Goal: Use online tool/utility: Utilize a website feature to perform a specific function

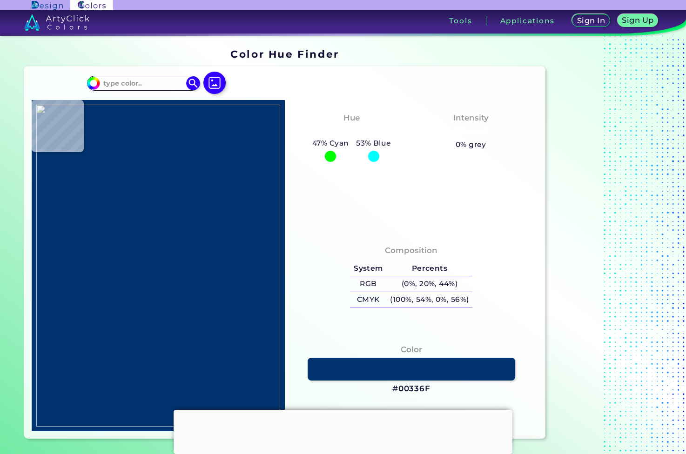
type input "#000000"
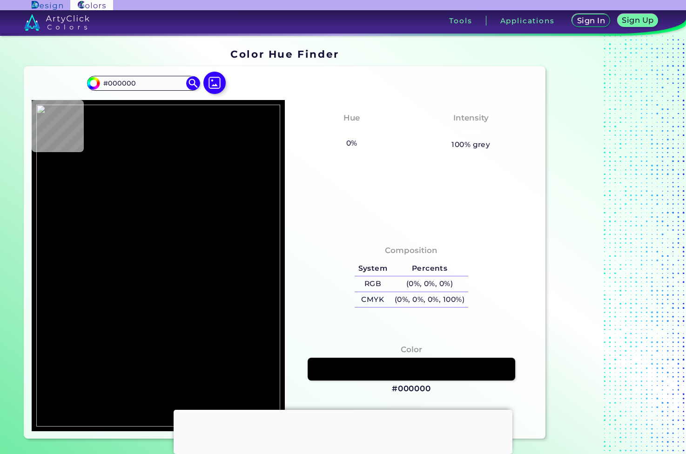
type input "#846451"
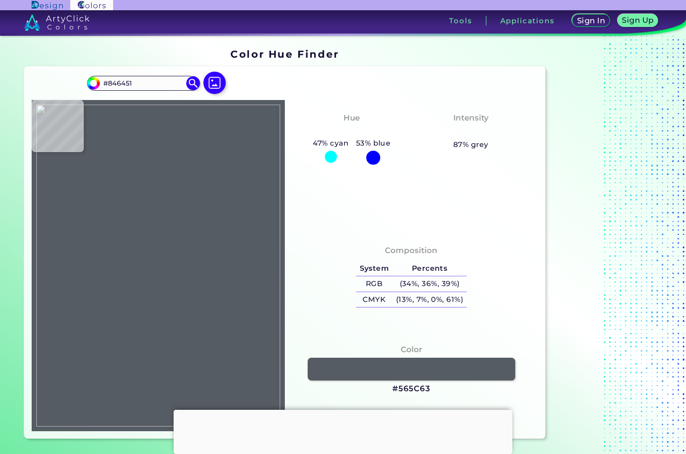
type input "#565c63"
type input "#565C63"
type input "#5a5f69"
type input "#5A5F69"
type input "#60666d"
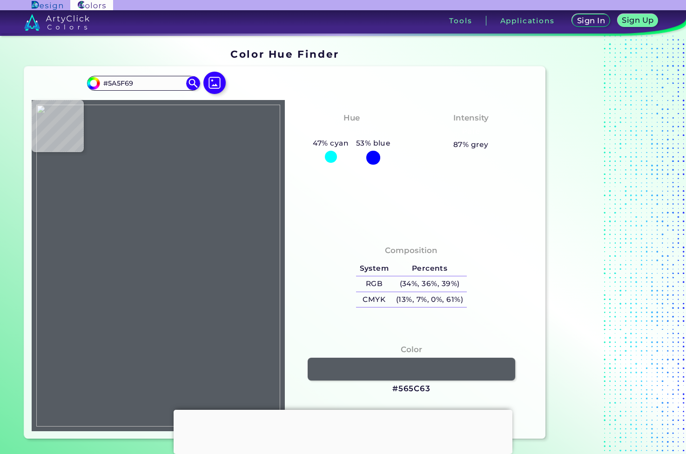
type input "#60666D"
type input "#565a62"
type input "#565A62"
type input "#756b68"
type input "#756B68"
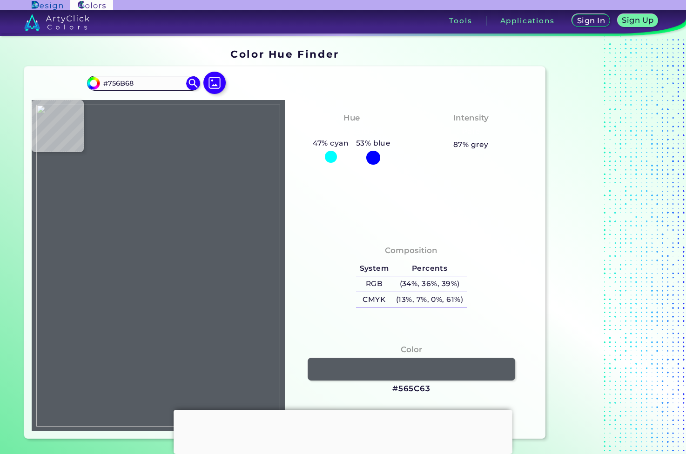
type input "#7d6c64"
type input "#7D6C64"
type input "#a18678"
type input "#A18678"
type input "#a98873"
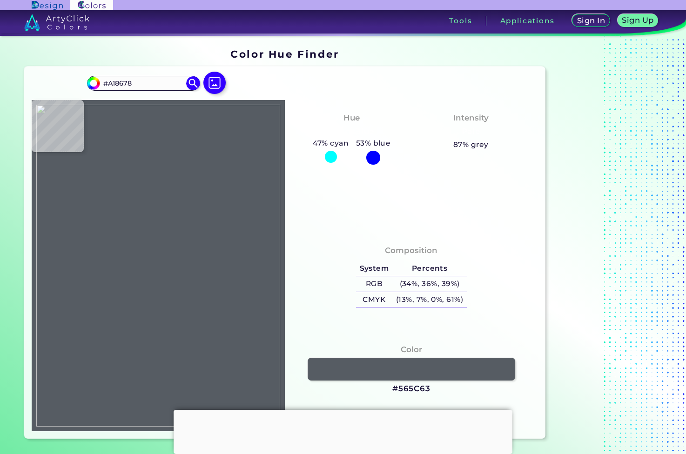
type input "#A98873"
type input "#a38370"
type input "#A38370"
type input "#9d806f"
type input "#9D806F"
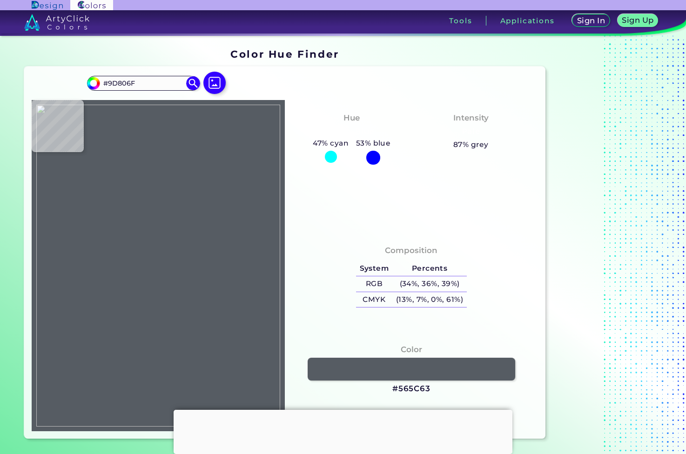
type input "#bb9a82"
type input "#BB9A82"
type input "#ba9982"
type input "#BA9982"
type input "#c2a18c"
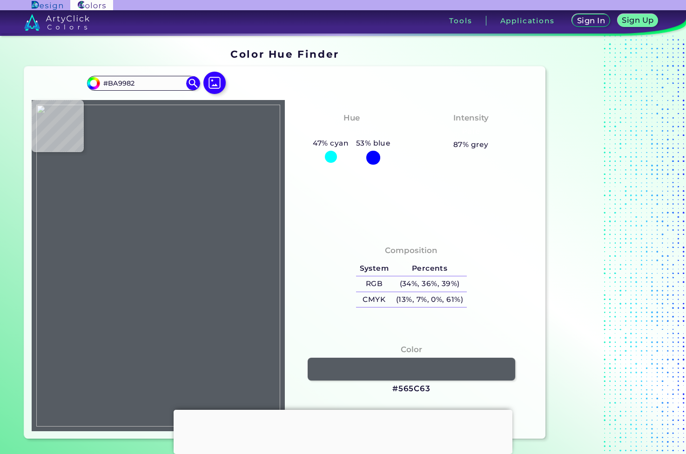
type input "#C2A18C"
type input "#bb9c86"
type input "#BB9C86"
type input "#c9ac98"
type input "#C9AC98"
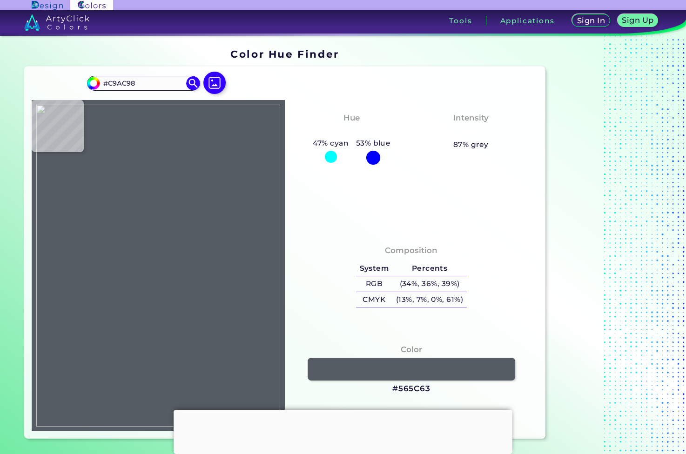
type input "#c5ab99"
type input "#C5AB99"
type input "#b59e94"
type input "#B59E94"
type input "#b6a4a5"
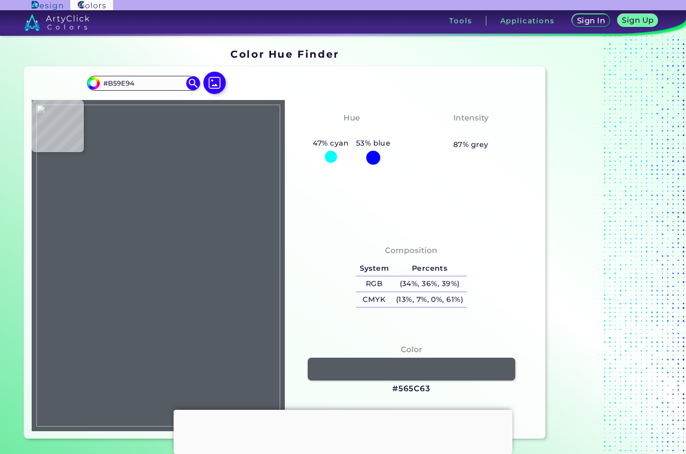
type input "#B6A4A5"
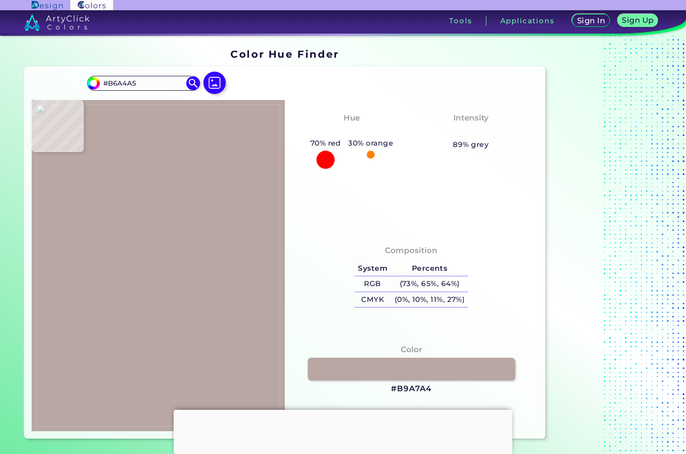
type input "#b9a7a4"
type input "#B9A7A4"
type input "#b59283"
type input "#B59283"
type input "#ab8775"
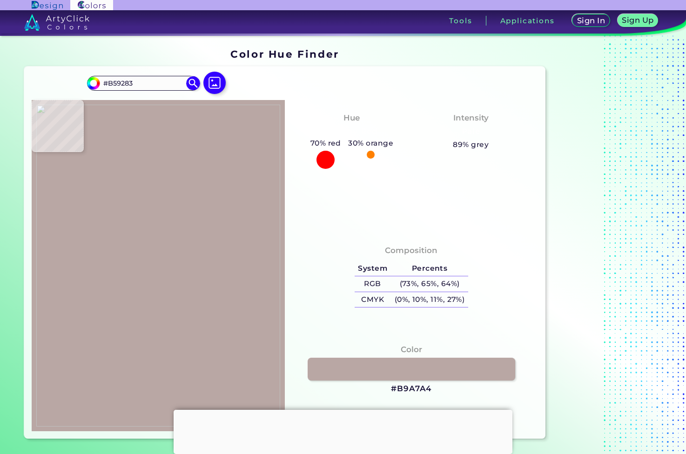
type input "#AB8775"
type input "#a17963"
type input "#A17963"
type input "#8f6547"
type input "#8F6547"
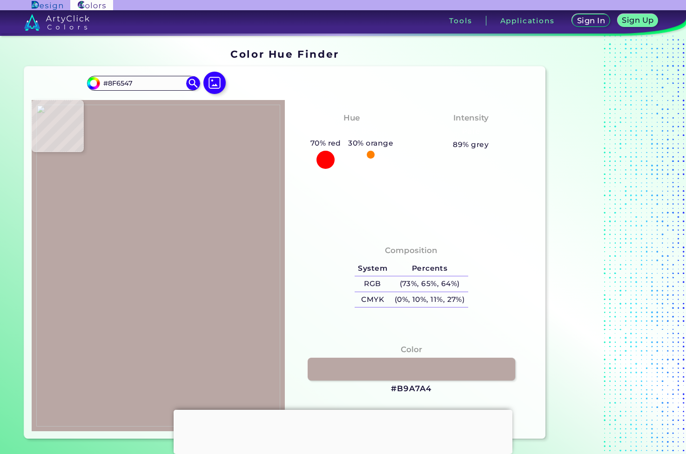
type input "#7b503a"
type input "#7B503A"
type input "#7a4f39"
type input "#7A4F39"
type input "#7a4f37"
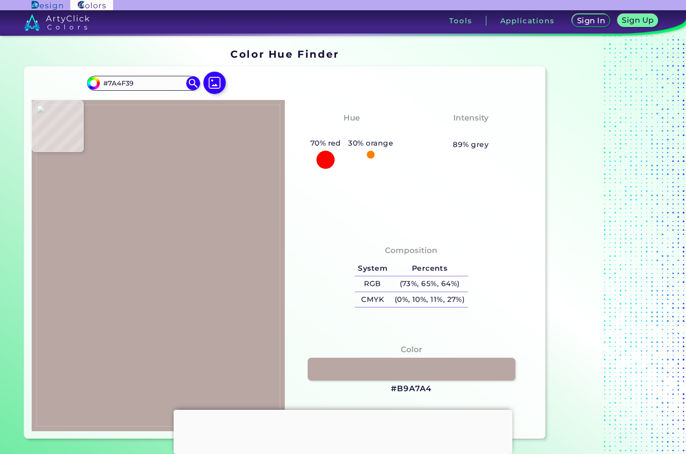
type input "#7A4F37"
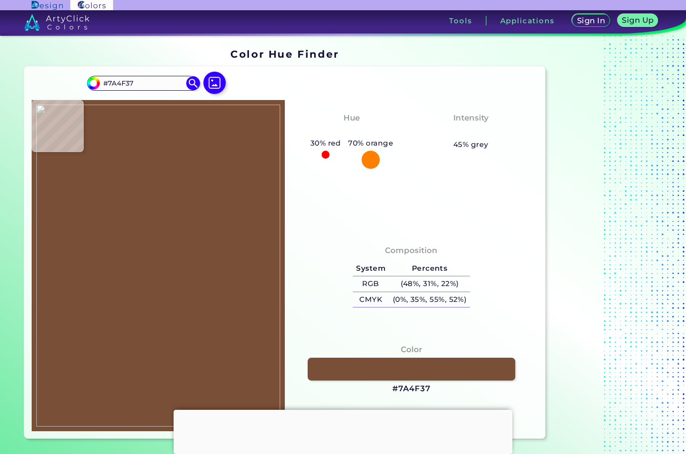
type input "#714630"
type input "#aa815f"
type input "#AA815F"
type input "#a27655"
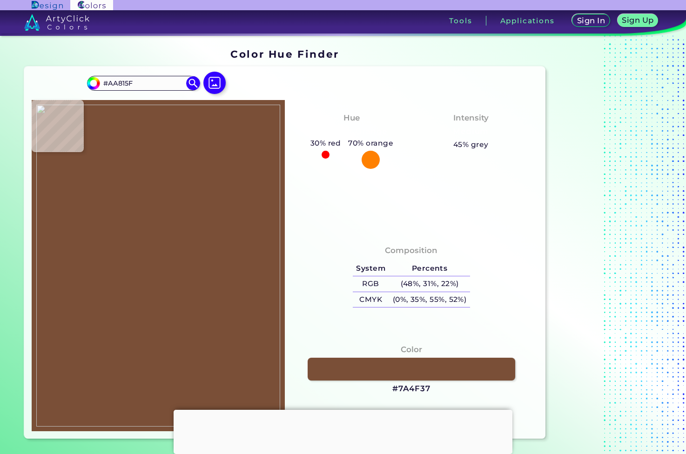
type input "#A27655"
type input "#a57958"
type input "#A57958"
type input "#a97d5c"
type input "#A97D5C"
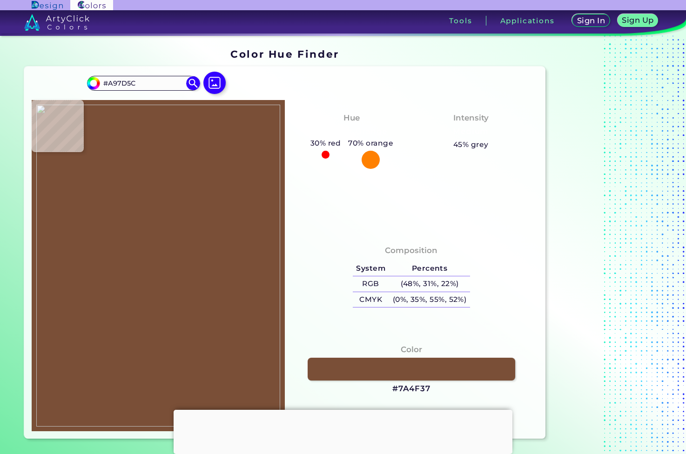
type input "#885e41"
type input "#885E41"
type input "#7a4f37"
type input "#7A4F37"
type input "#7d523c"
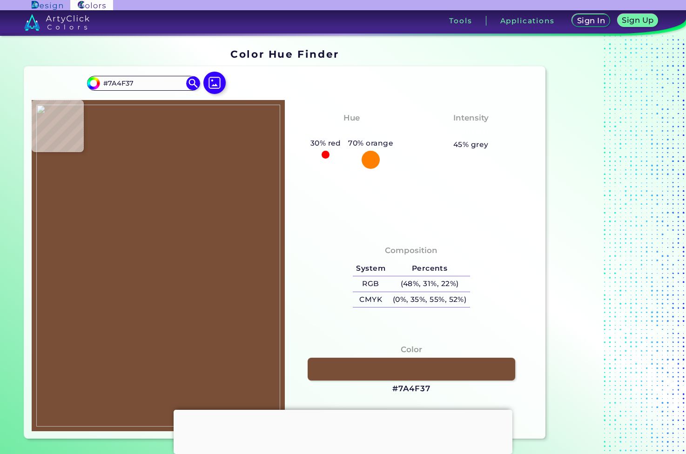
type input "#7D523C"
type input "#7e533d"
type input "#7E533D"
type input "#794e38"
type input "#794E38"
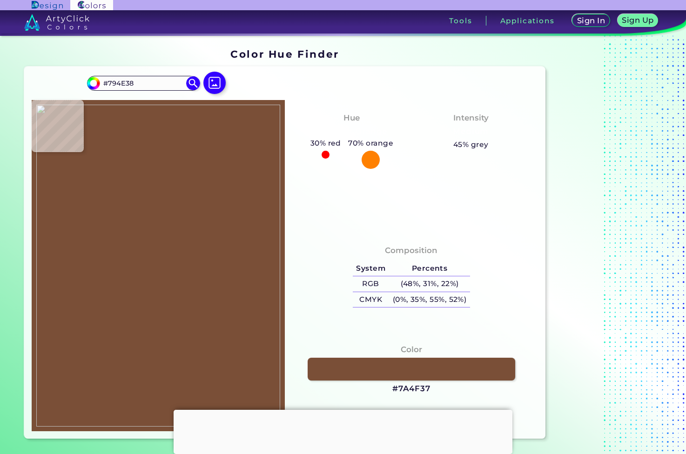
type input "#754a34"
type input "#754A34"
type input "#7f543e"
type input "#7F543E"
type input "#7e563f"
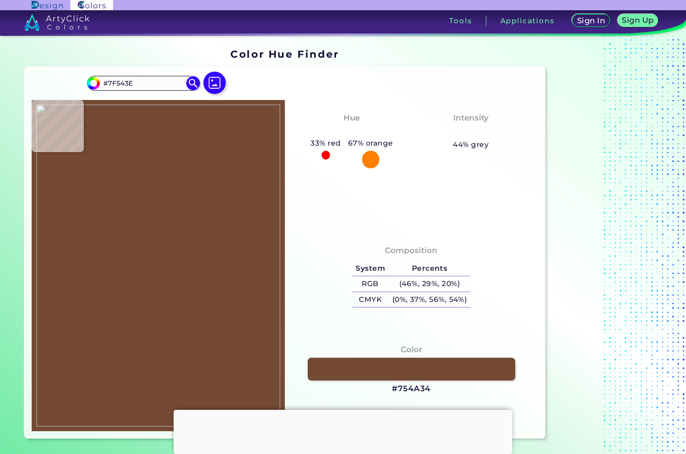
type input "#7E563F"
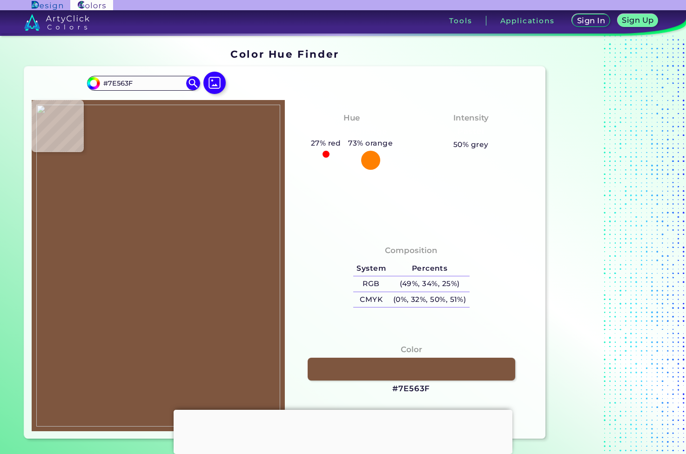
type input "#7f543e"
type input "#7F543E"
type input "#7b503a"
type input "#7B503A"
type input "#774c36"
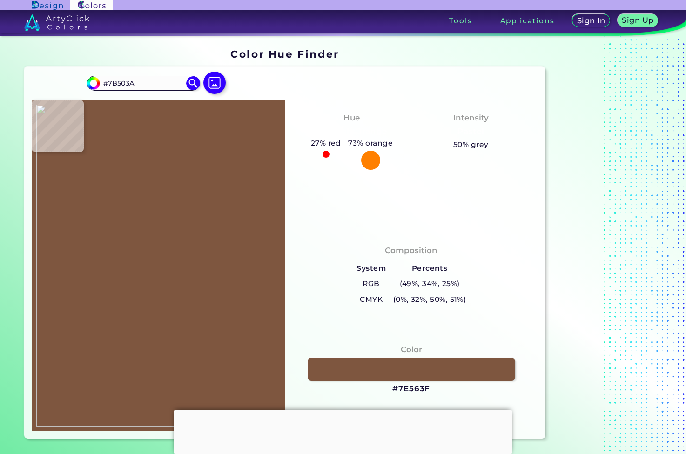
type input "#774C36"
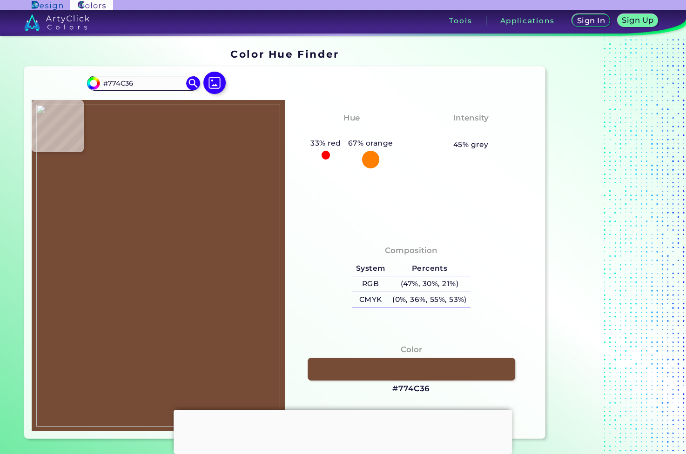
type input "#7d523c"
type input "#7D523C"
type input "#7f543e"
type input "#7F543E"
type input "#825741"
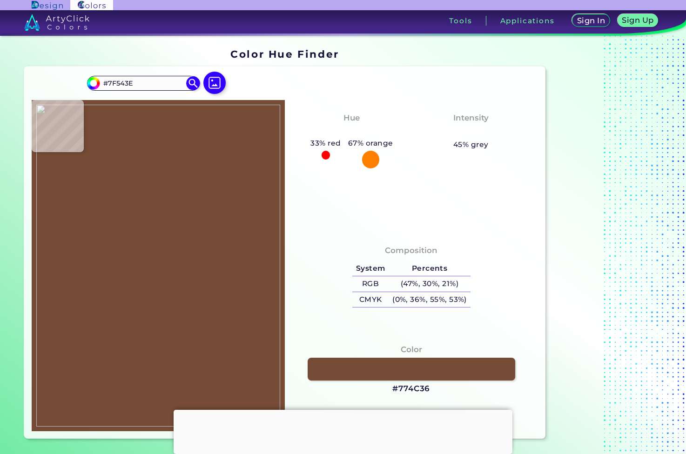
type input "#825741"
type input "#7d523c"
type input "#7D523C"
type input "#83593e"
type input "#83593E"
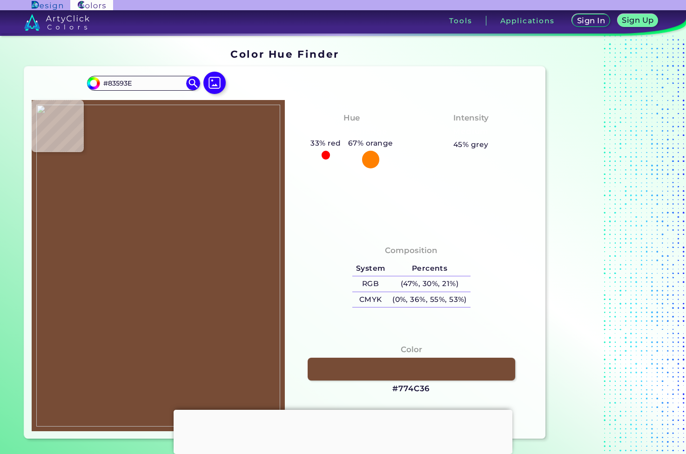
type input "#a47b59"
type input "#A47B59"
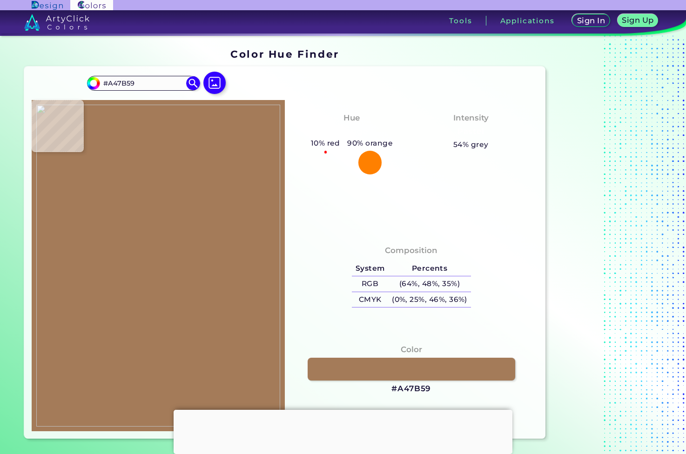
type input "#a77b5a"
type input "#A77B5A"
type input "#a67d5b"
type input "#A67D5B"
type input "#a97d5c"
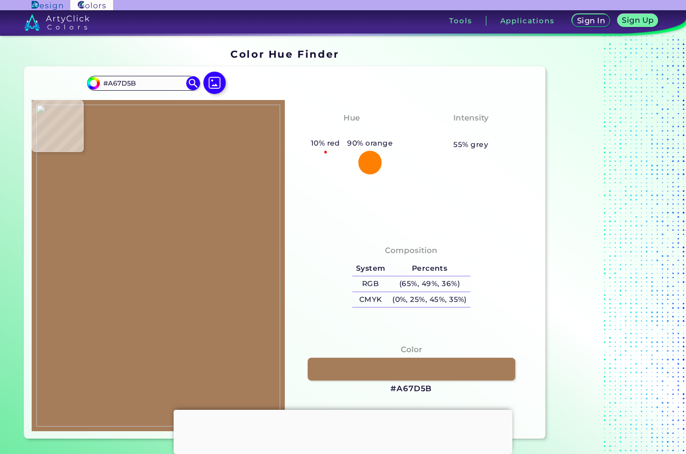
type input "#A97D5C"
type input "#aa7e5d"
type input "#AA7E5D"
type input "#a27655"
type input "#A27655"
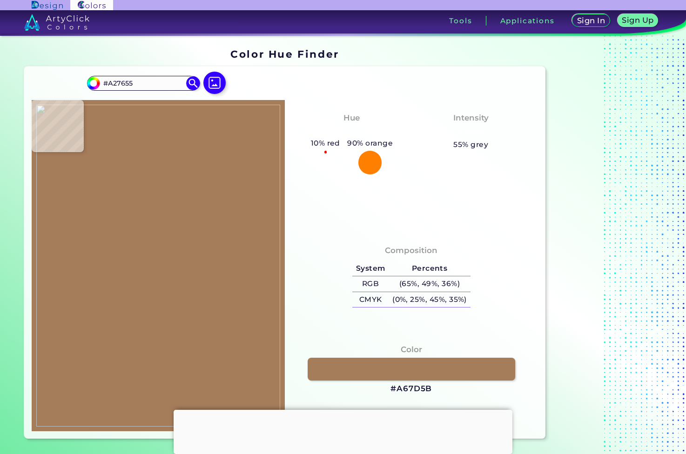
type input "#a17554"
type input "#A17554"
type input "#865a40"
type input "#865A40"
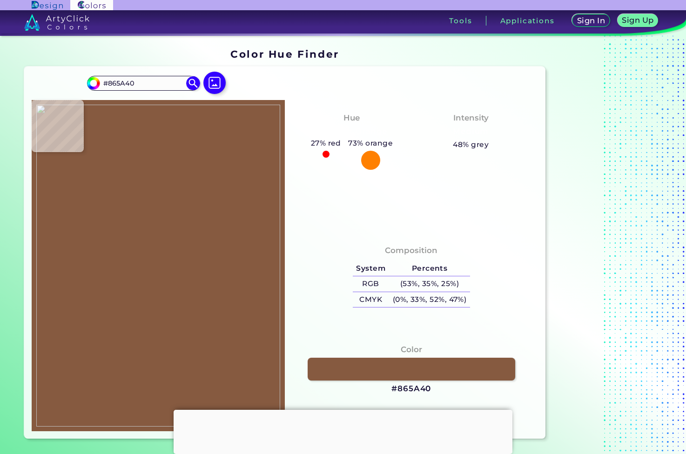
type input "#84583e"
type input "#84583E"
type input "#895f42"
type input "#895F42"
type input "#a47b59"
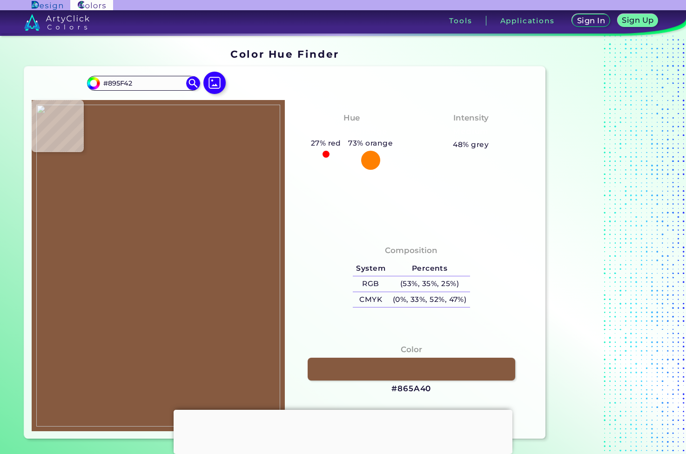
type input "#A47B59"
type input "#8c6140"
type input "#8C6140"
type input "#9f7352"
type input "#9F7352"
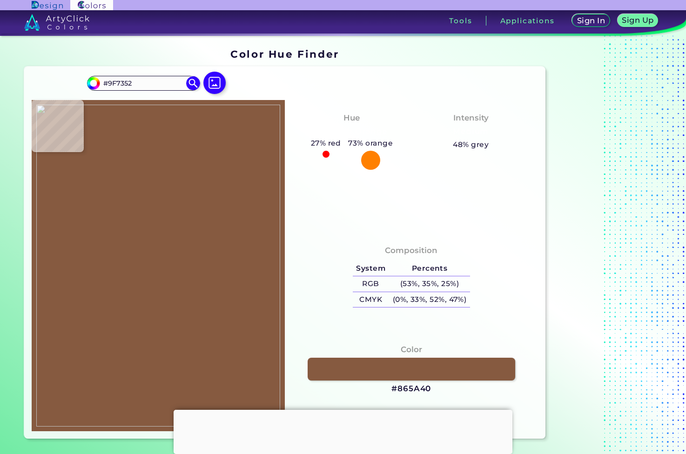
type input "#8b6048"
type input "#8B6048"
type input "#8a7971"
type input "#8A7971"
type input "#72727b"
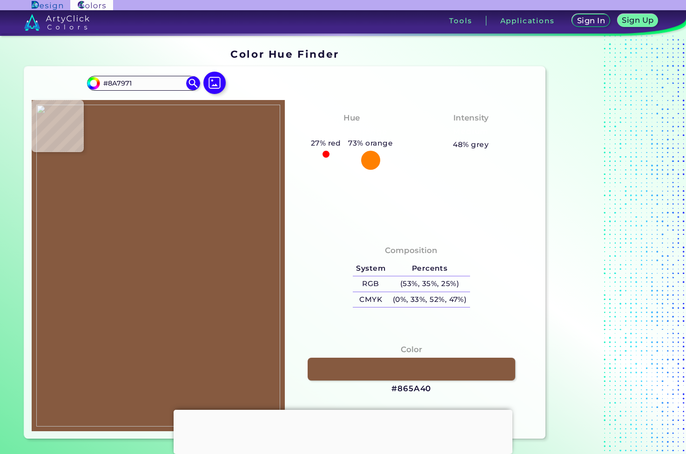
type input "#72727B"
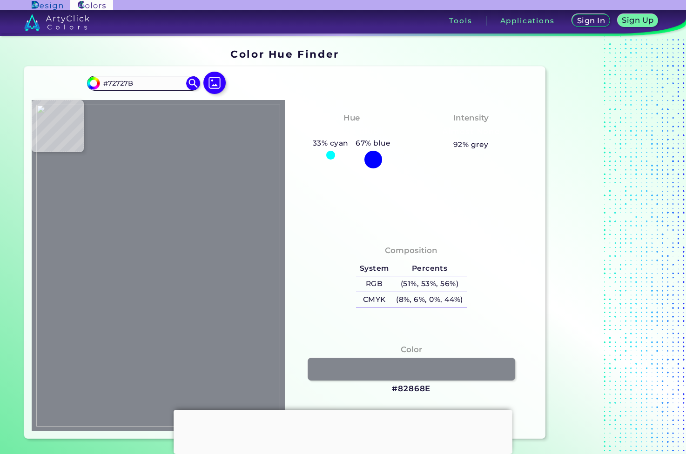
type input "#82868e"
type input "#82868E"
type input "#959fad"
type input "#959FAD"
type input "#98a2b0"
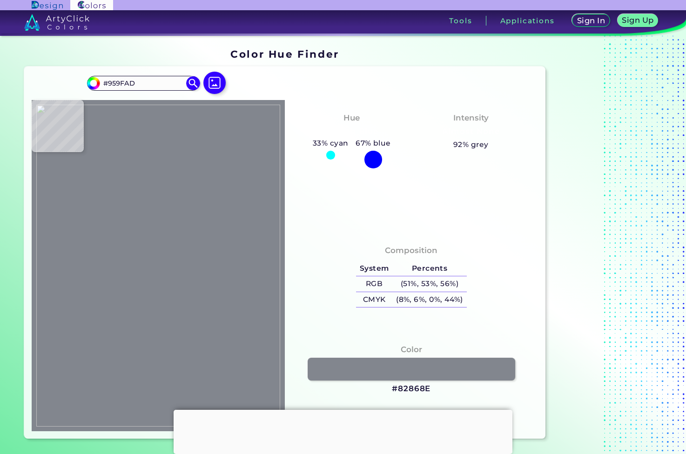
type input "#98A2B0"
type input "#9299a6"
type input "#9299A6"
type input "#868f9a"
type input "#868F9A"
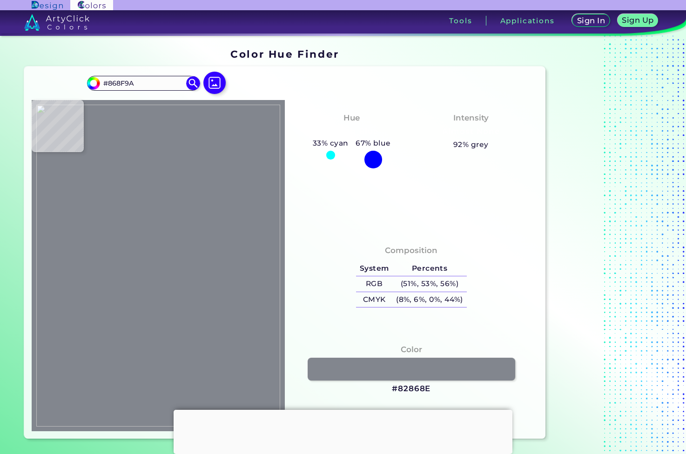
type input "#777d84"
type input "#777D84"
type input "#636970"
type input "#595d64"
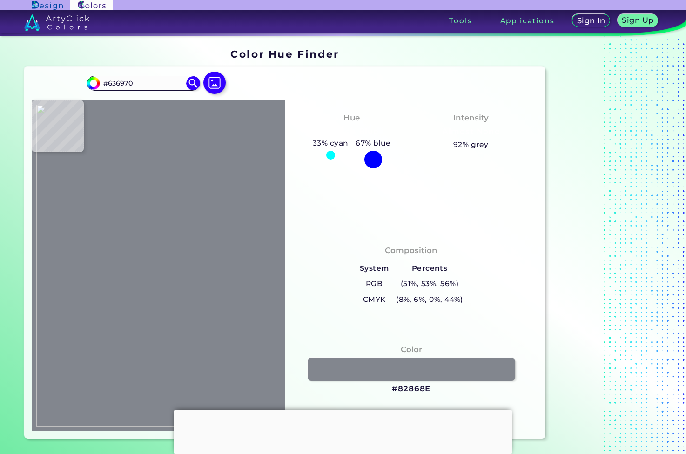
type input "#595D64"
type input "#58595e"
type input "#58595E"
type input "#48494b"
type input "#48494B"
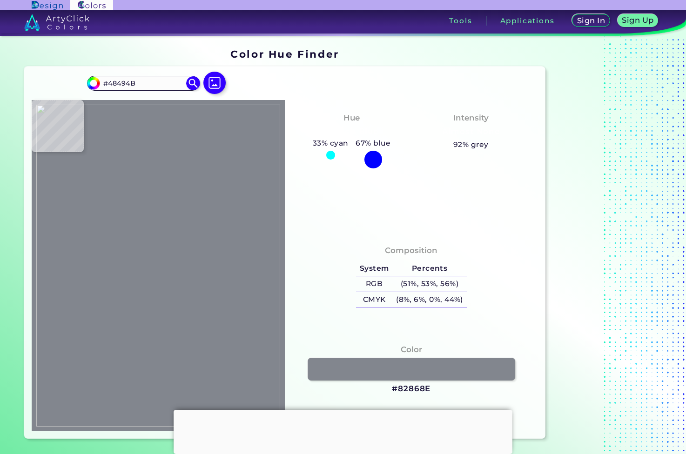
type input "#3e3f41"
type input "#3E3F41"
type input "#5a544f"
type input "#5A544F"
type input "#292a2d"
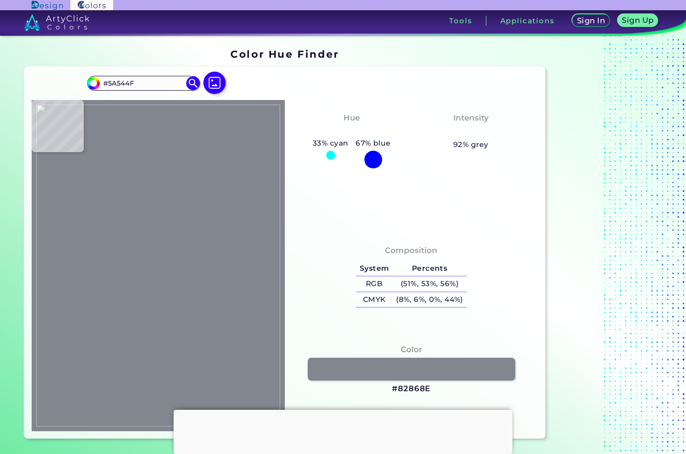
type input "#292A2D"
type input "#51453b"
type input "#51453B"
type input "#5b4f41"
type input "#5B4F41"
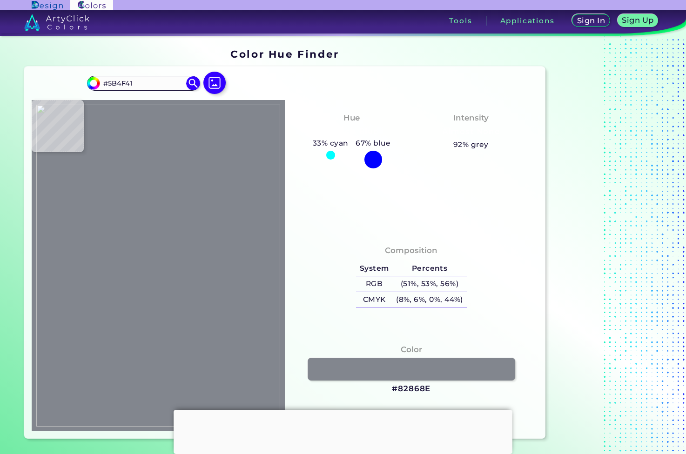
type input "#6a5948"
type input "#6A5948"
type input "#715f51"
type input "#715F51"
type input "#7e654e"
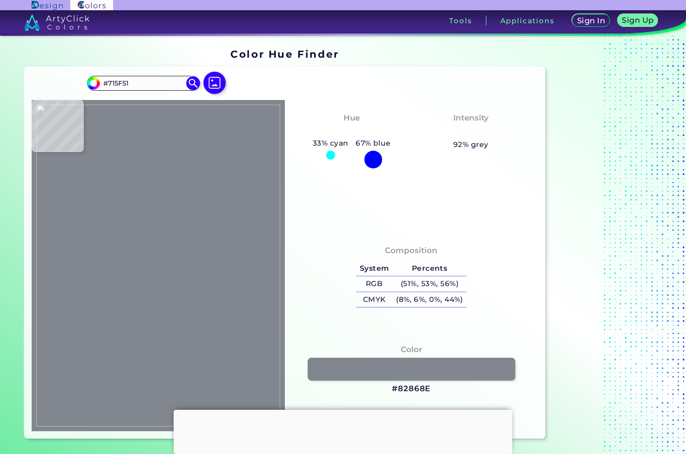
type input "#7E654E"
type input "#836c54"
type input "#836C54"
type input "#837867"
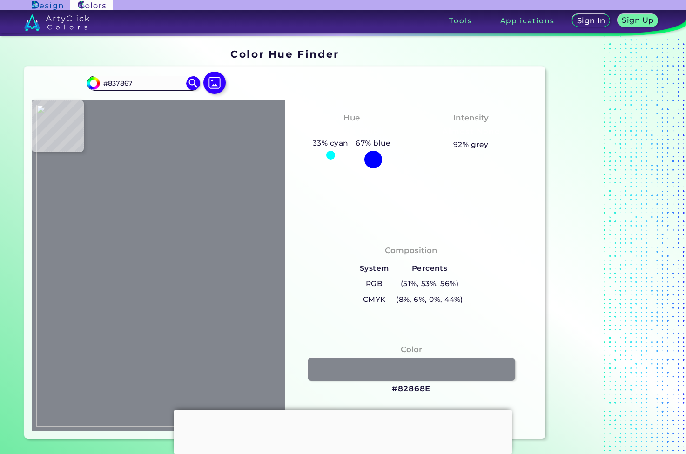
type input "#656a75"
type input "#656A75"
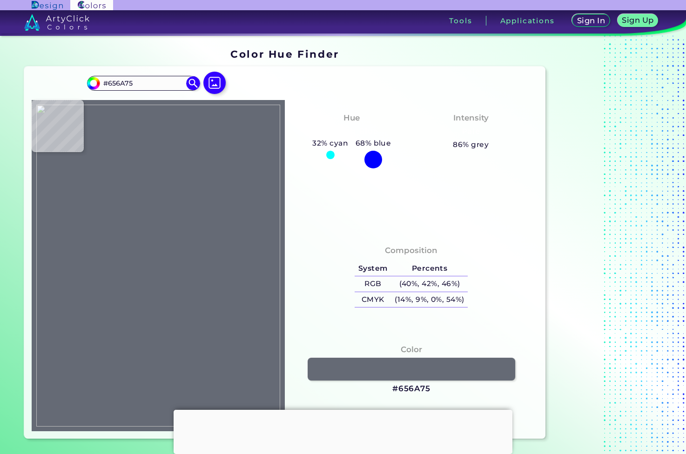
type input "#5f636d"
type input "#5F636D"
type input "#5f6771"
type input "#5F6771"
type input "#5e6570"
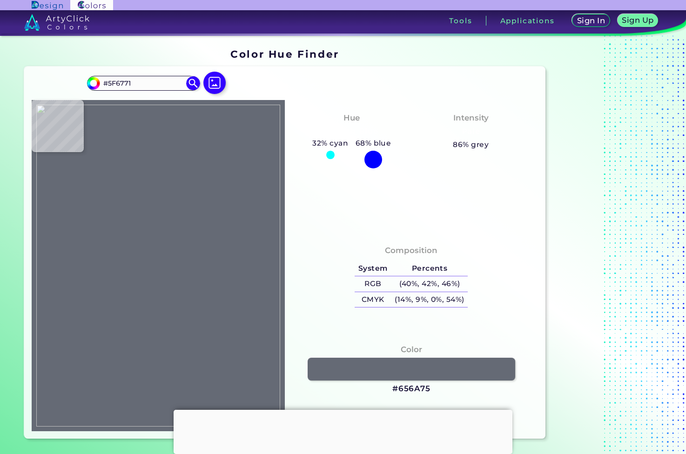
type input "#5E6570"
type input "#8a7f6c"
type input "#8A7F6C"
type input "#958269"
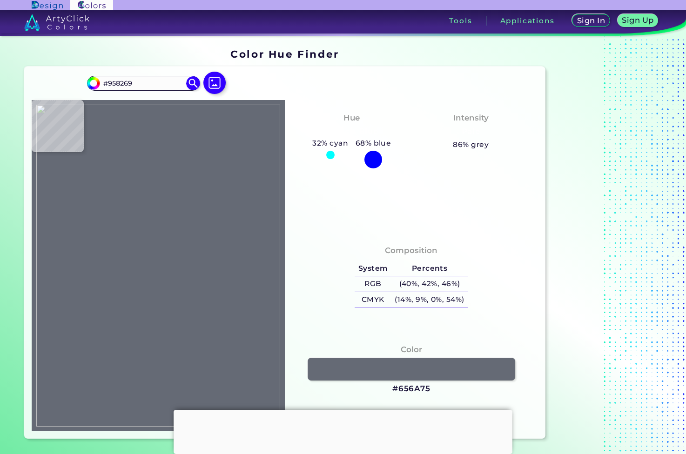
type input "#867259"
type input "#9b8871"
type input "#9B8871"
type input "#948168"
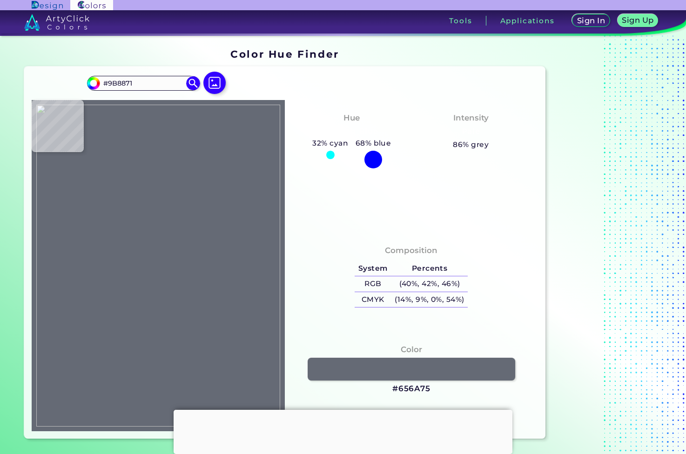
type input "#948168"
type input "#917e66"
type input "#917E66"
type input "#8f7c65"
type input "#8F7C65"
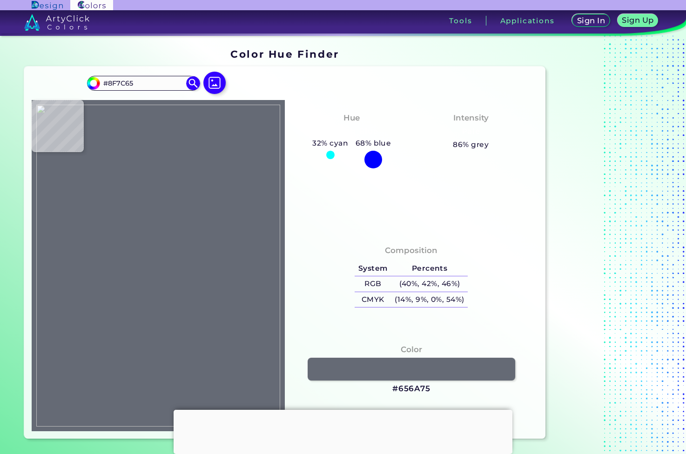
type input "#816e59"
type input "#816E59"
type input "#847361"
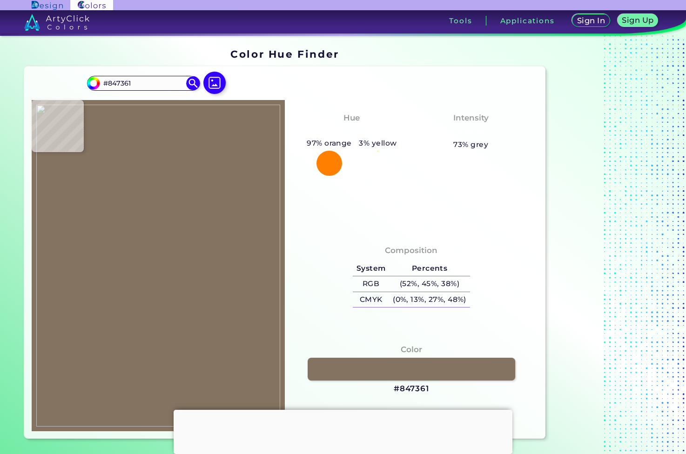
type input "#766756"
type input "#6d5e4d"
type input "#6D5E4D"
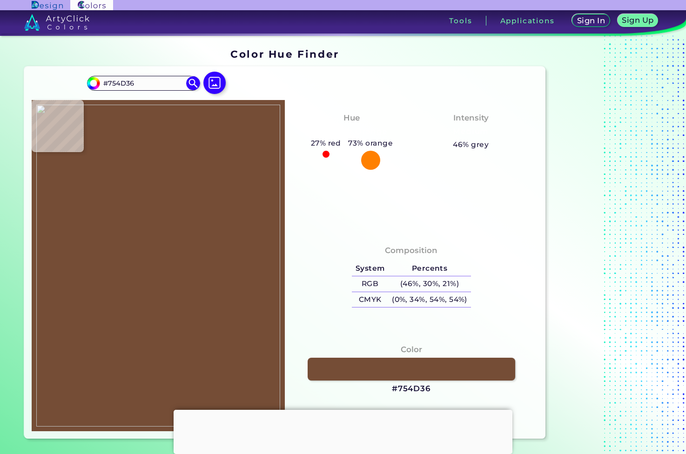
click at [187, 188] on img at bounding box center [158, 266] width 244 height 322
click at [420, 363] on link at bounding box center [412, 369] width 210 height 23
click at [216, 85] on img at bounding box center [214, 82] width 27 height 27
click at [0, 0] on input "file" at bounding box center [0, 0] width 0 height 0
click at [195, 294] on img at bounding box center [158, 266] width 244 height 322
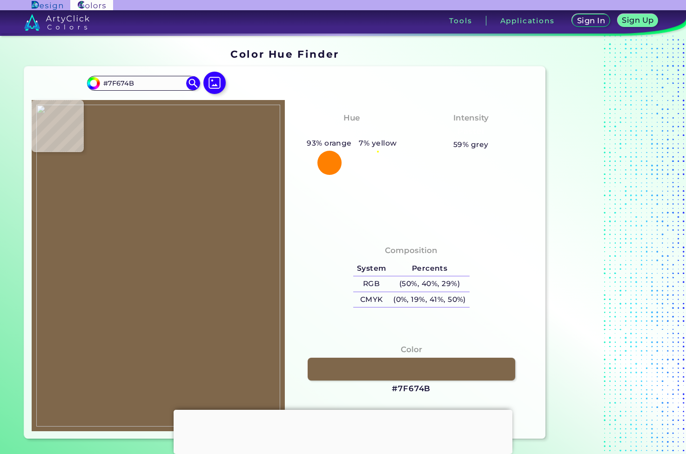
click at [167, 285] on img at bounding box center [158, 266] width 244 height 322
click at [375, 368] on link at bounding box center [412, 369] width 210 height 23
click at [146, 283] on img at bounding box center [158, 266] width 244 height 322
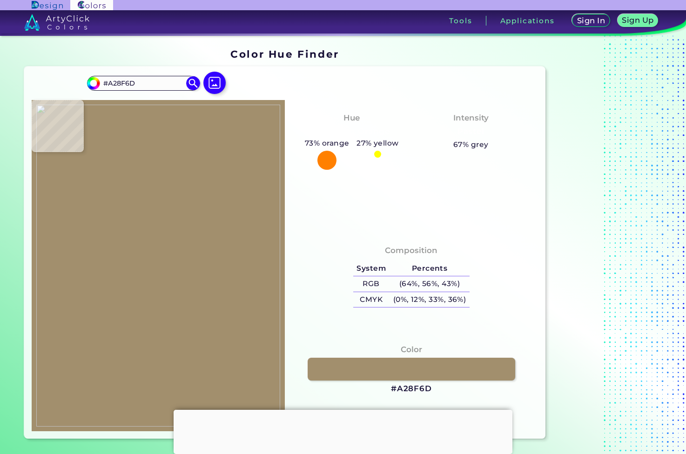
click at [128, 301] on img at bounding box center [158, 266] width 244 height 322
click at [377, 370] on link at bounding box center [412, 369] width 210 height 23
drag, startPoint x: 138, startPoint y: 295, endPoint x: 141, endPoint y: 291, distance: 5.3
click at [139, 294] on img at bounding box center [158, 266] width 244 height 322
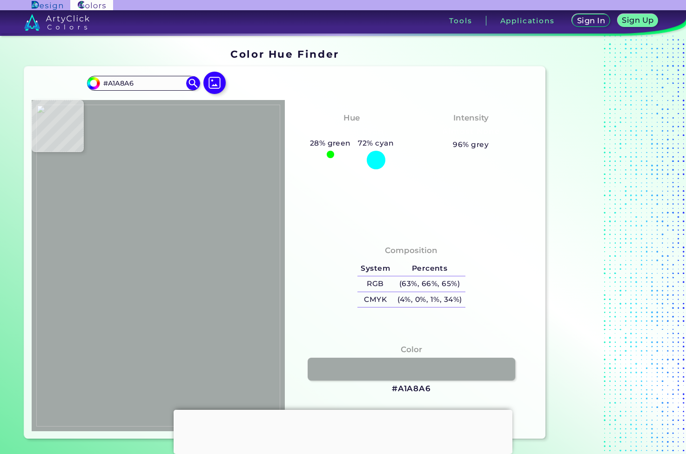
click at [370, 17] on div "Sign In Sign Up My Profile My Details Color Palettes Sign Out Tools Applications" at bounding box center [473, 24] width 423 height 28
